Goal: Task Accomplishment & Management: Manage account settings

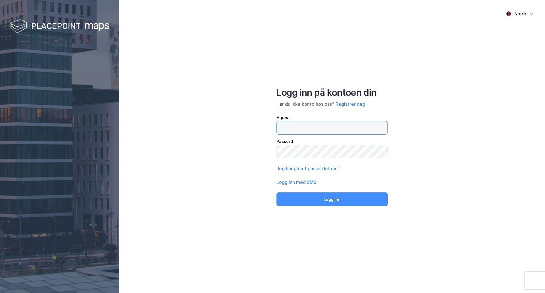
click at [300, 130] on input "email" at bounding box center [332, 127] width 111 height 13
type input "[PERSON_NAME][EMAIL_ADDRESS][DOMAIN_NAME]"
click at [276, 192] on button "Logg inn" at bounding box center [331, 199] width 111 height 14
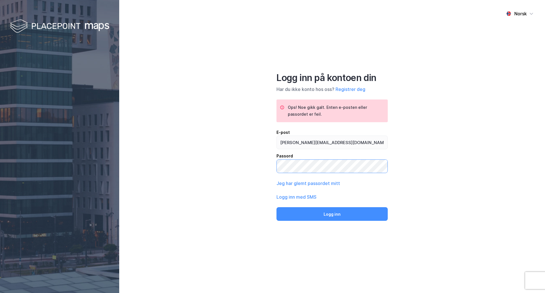
click at [248, 162] on div "Norsk Logg inn på kontoen din Har du ikke konto hos oss? Registrer deg Ops! Noe…" at bounding box center [332, 146] width 426 height 293
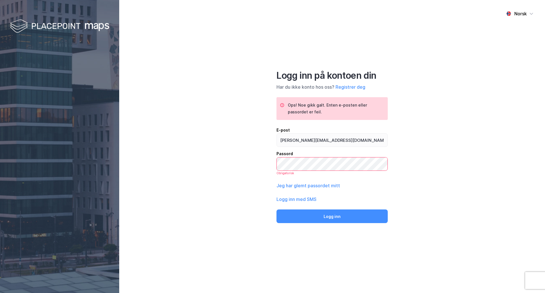
click at [248, 162] on div "Norsk Logg inn på kontoen din Har du ikke konto hos oss? Registrer deg Ops! Noe…" at bounding box center [332, 146] width 426 height 293
